Goal: Find specific page/section: Find specific page/section

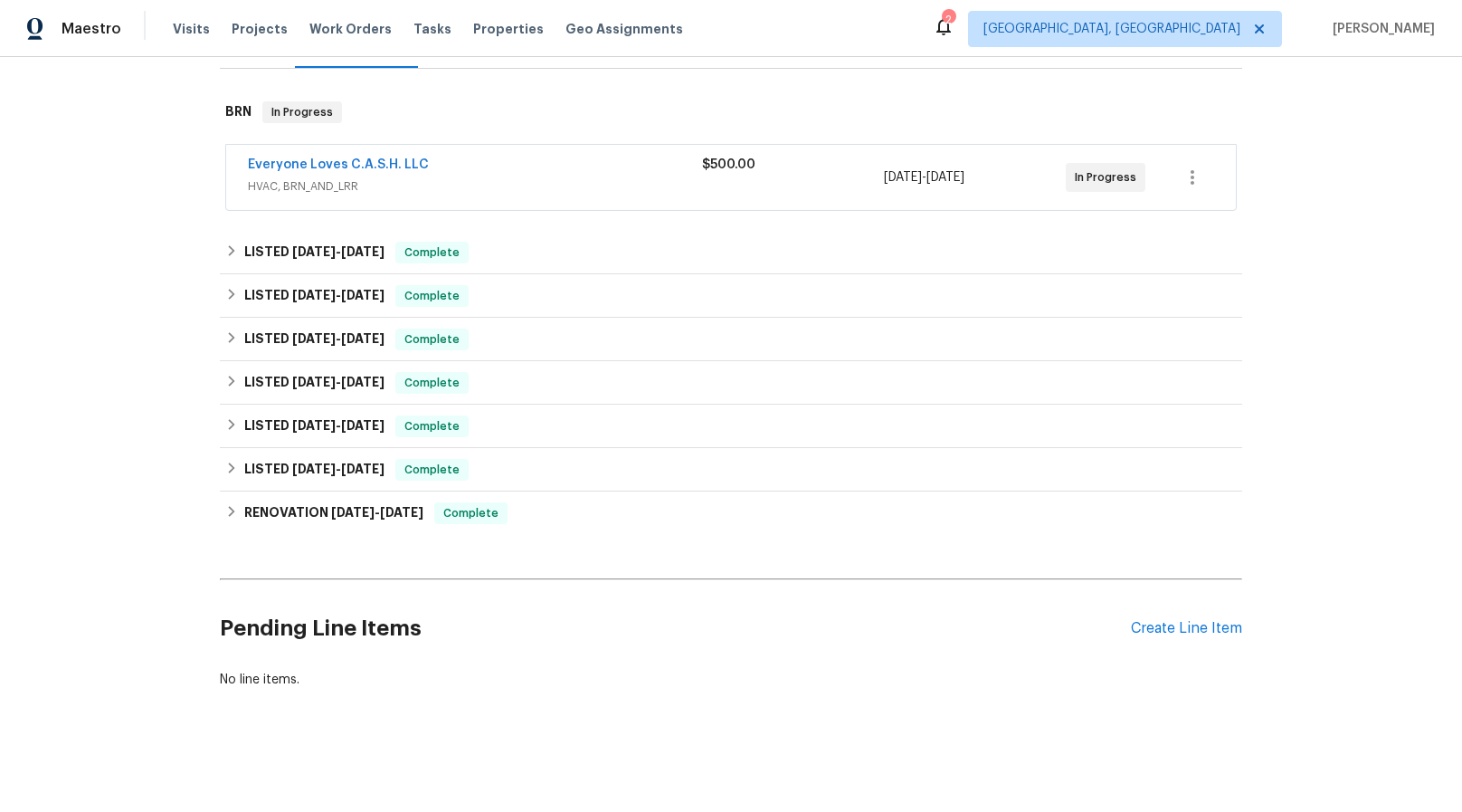
scroll to position [273, 0]
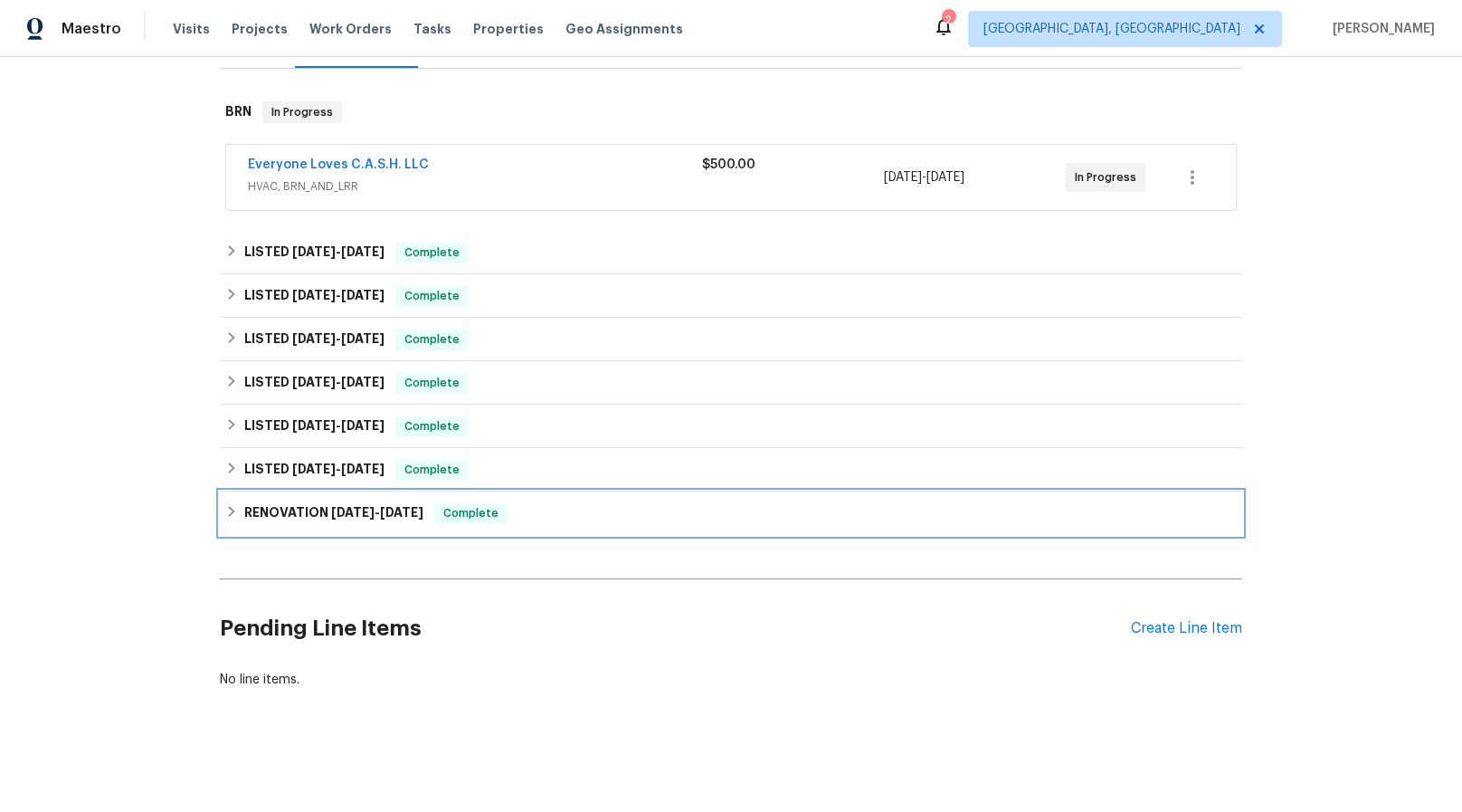
click at [283, 503] on h6 "RENOVATION [DATE] - [DATE]" at bounding box center [333, 514] width 180 height 22
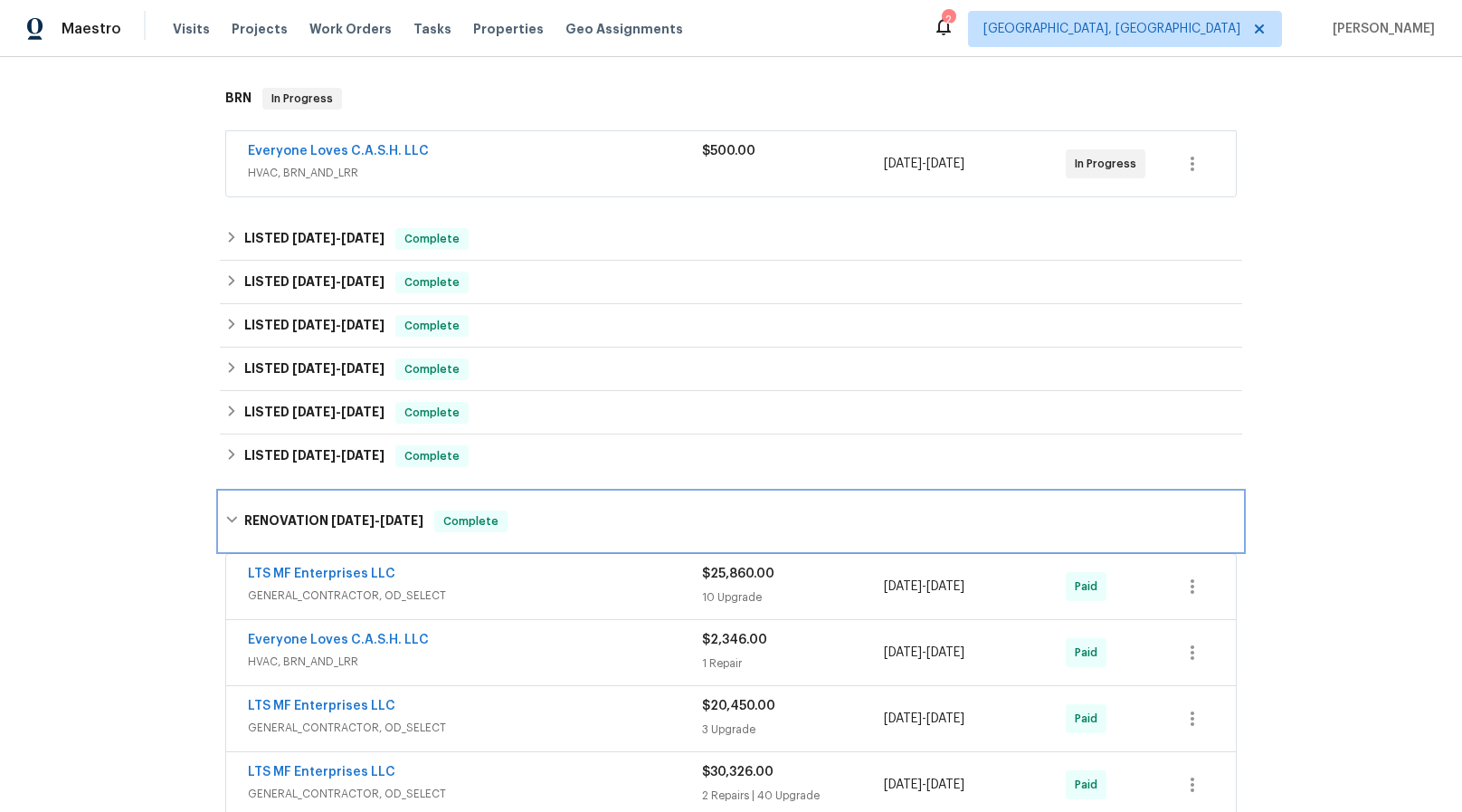
scroll to position [622, 0]
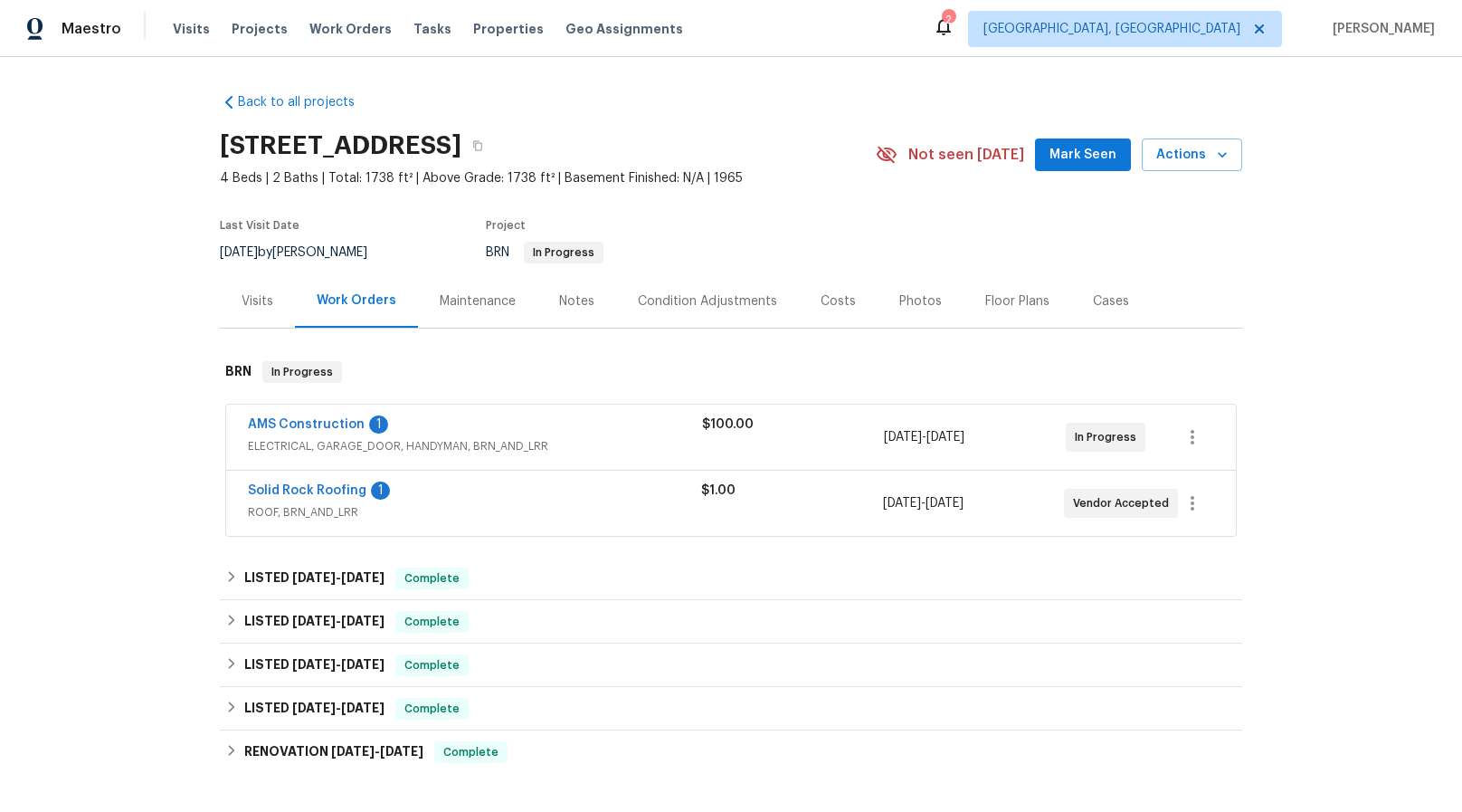
scroll to position [36, 0]
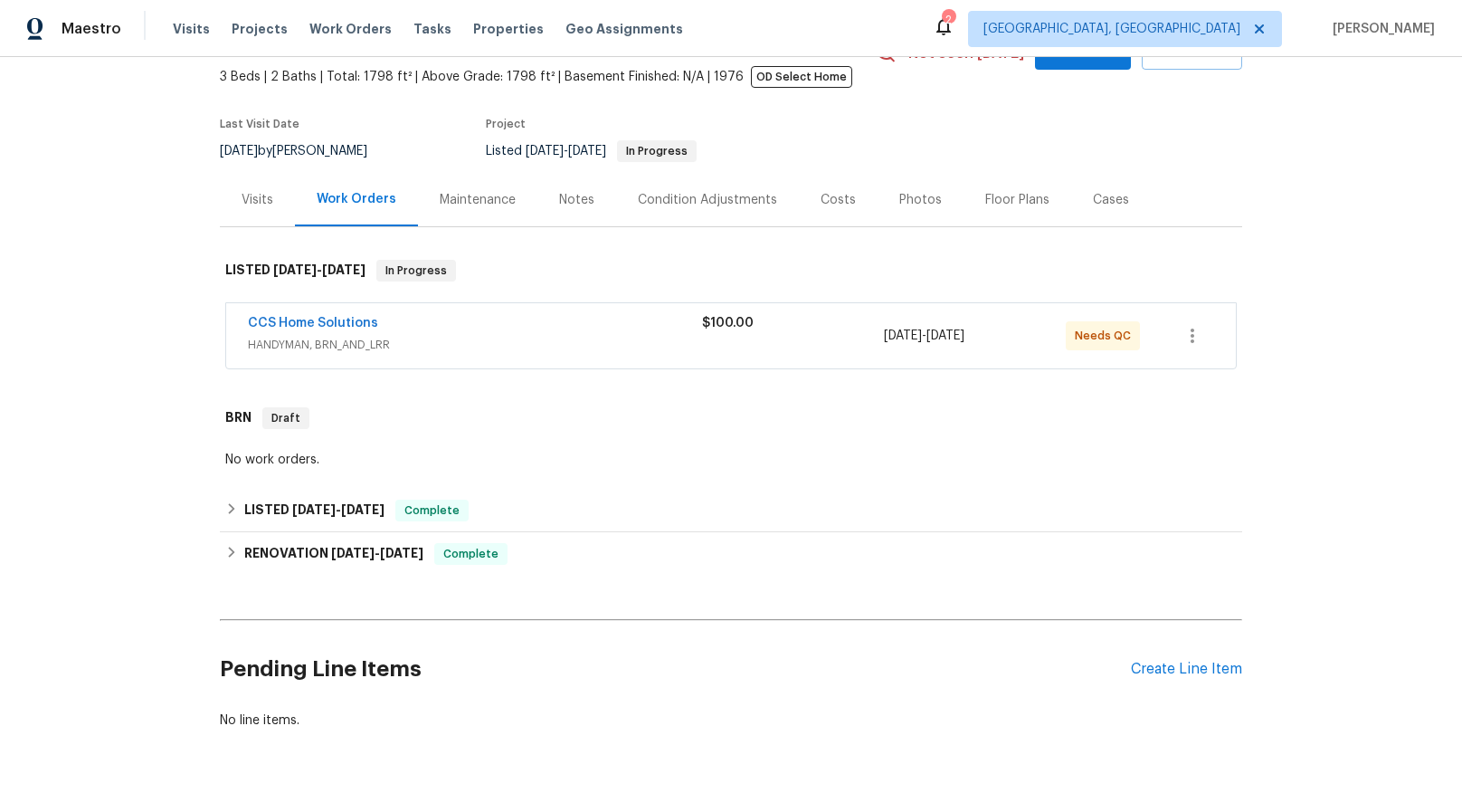
scroll to position [121, 0]
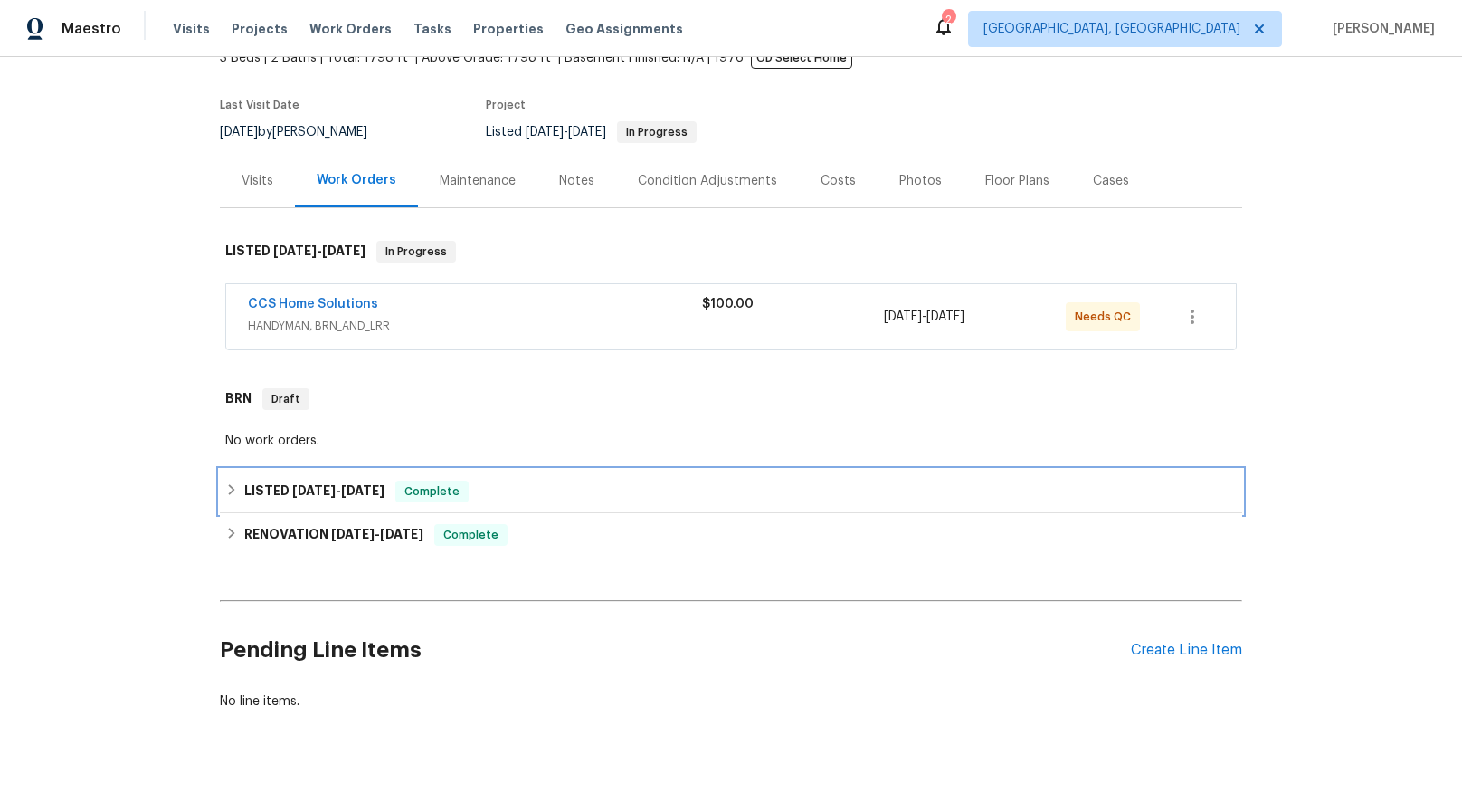
click at [296, 490] on span "8/2/25" at bounding box center [313, 491] width 43 height 13
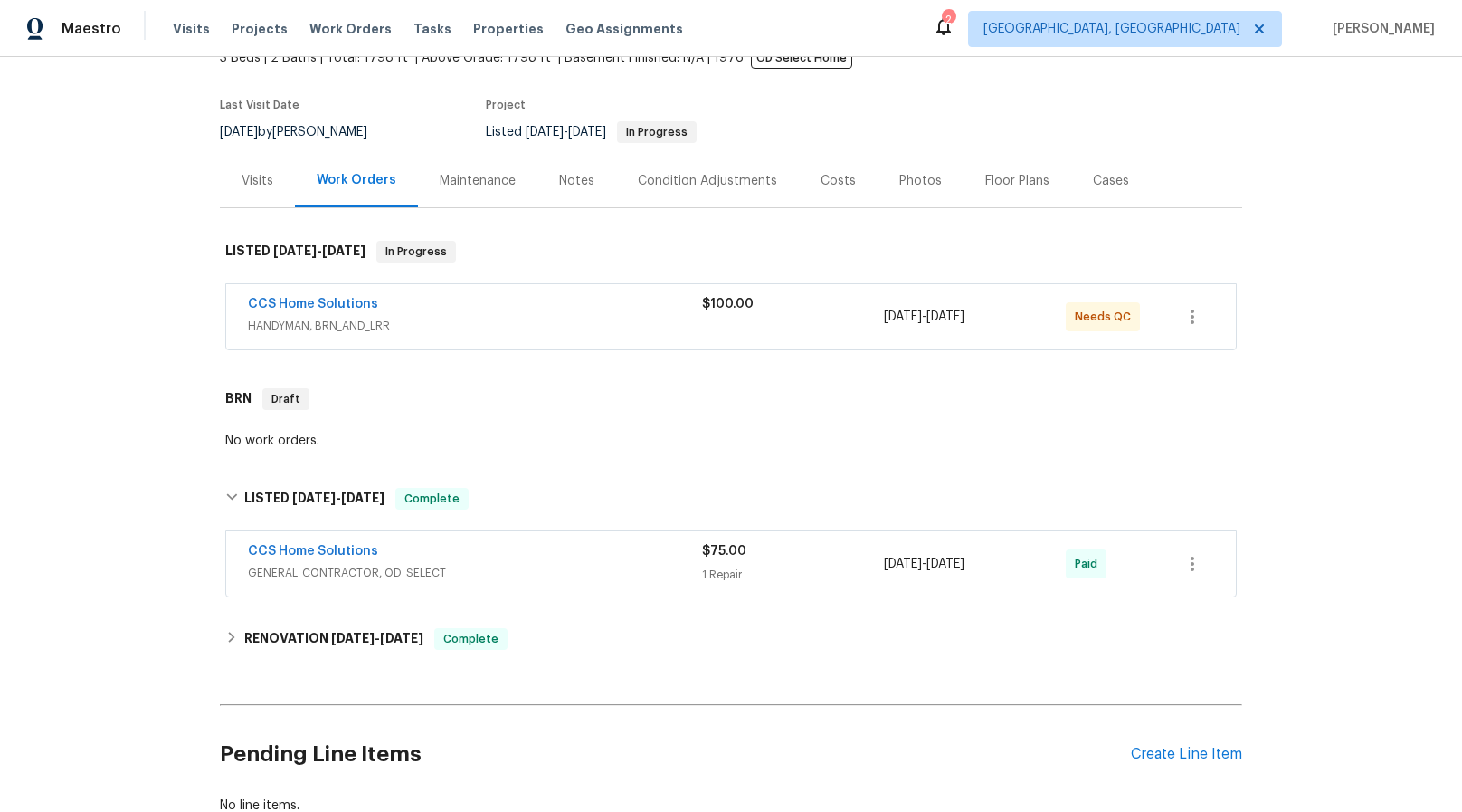
click at [353, 573] on span "GENERAL_CONTRACTOR, OD_SELECT" at bounding box center [474, 573] width 454 height 18
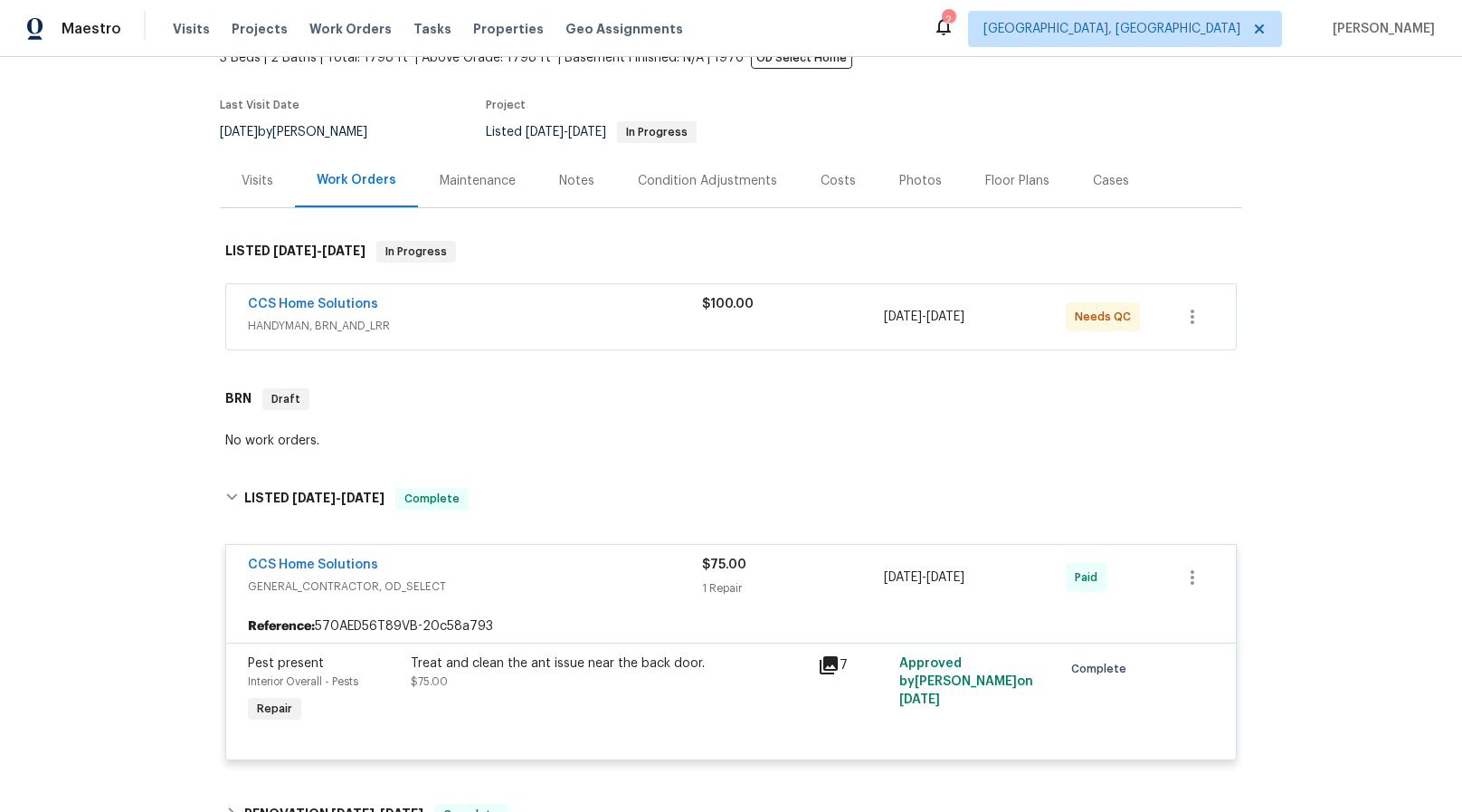
click at [277, 325] on span "HANDYMAN, BRN_AND_LRR" at bounding box center [474, 326] width 454 height 18
